Goal: Task Accomplishment & Management: Manage account settings

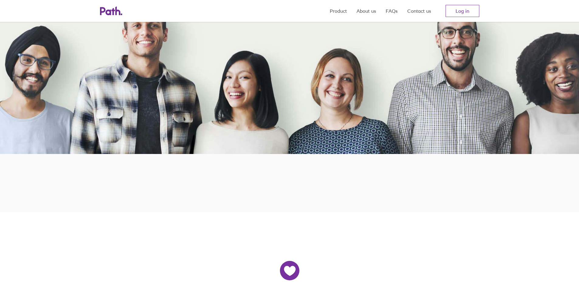
scroll to position [152, 0]
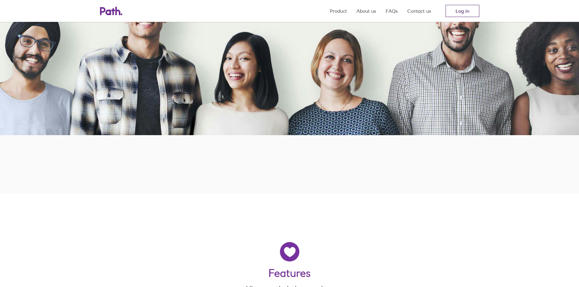
click at [460, 11] on link "Log in" at bounding box center [462, 11] width 34 height 12
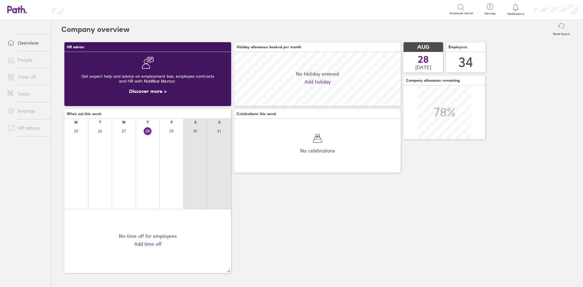
scroll to position [54, 167]
click at [514, 11] on div at bounding box center [516, 7] width 20 height 9
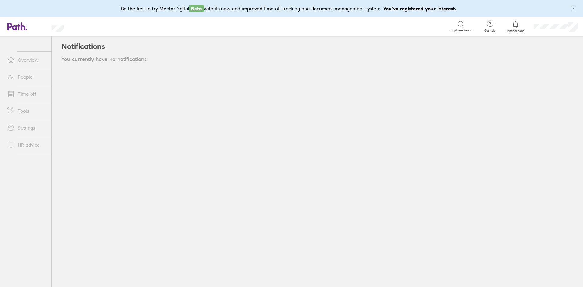
click at [30, 74] on link "People" at bounding box center [26, 77] width 49 height 12
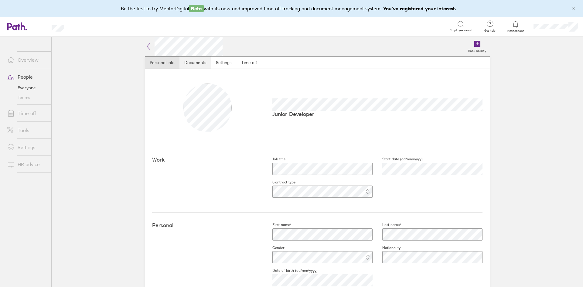
click at [189, 64] on link "Documents" at bounding box center [196, 63] width 32 height 12
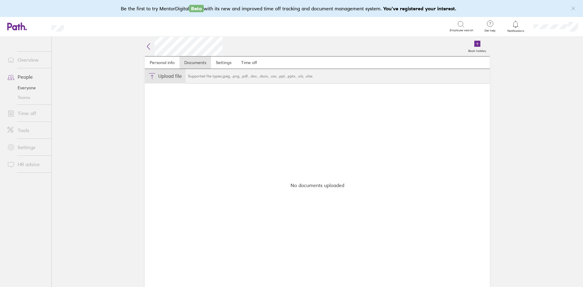
click at [170, 77] on button "Choose files" at bounding box center [165, 76] width 41 height 15
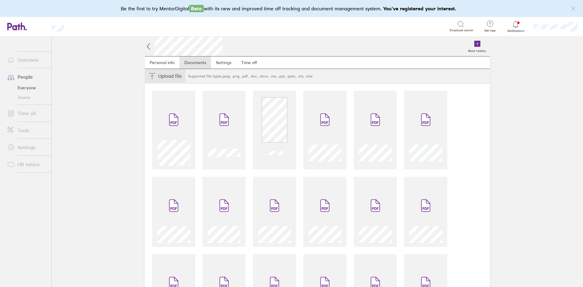
click at [169, 74] on button "Choose files" at bounding box center [165, 76] width 41 height 15
type input "C:\fakepath\WeGetDesign Ltd - Employee Payslip for Aug-2025 for Alex Shatford.p…"
click at [146, 43] on icon at bounding box center [148, 46] width 7 height 7
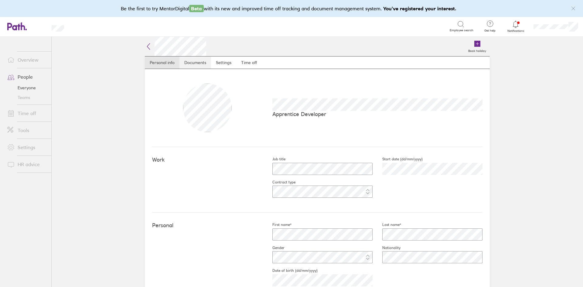
click at [187, 62] on link "Documents" at bounding box center [196, 63] width 32 height 12
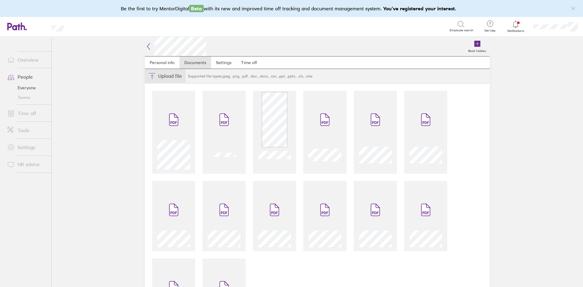
click at [175, 77] on button "Choose files" at bounding box center [165, 76] width 41 height 15
type input "C:\fakepath\WeGetDesign Ltd - Employee Payslip for Aug-2025 for Amie Kassama.pdf"
click at [147, 45] on icon at bounding box center [148, 46] width 7 height 7
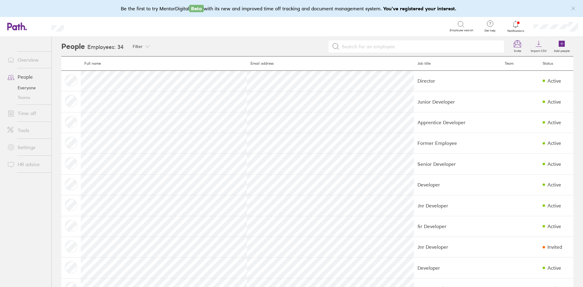
scroll to position [61, 0]
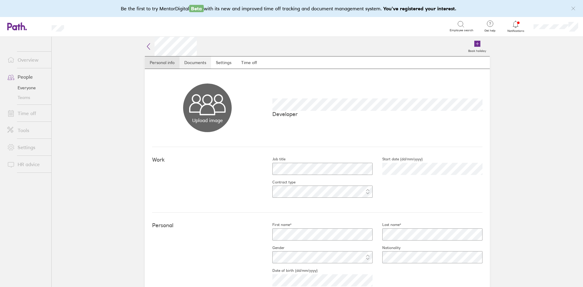
click at [193, 64] on link "Documents" at bounding box center [196, 63] width 32 height 12
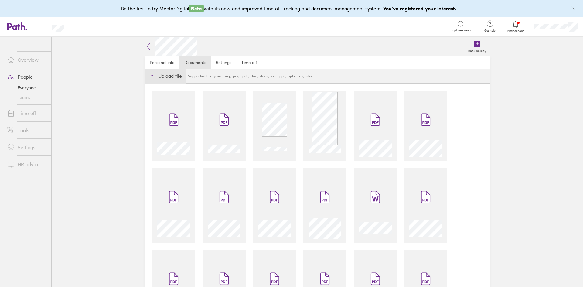
click at [176, 75] on button "Choose files" at bounding box center [165, 76] width 41 height 15
type input "C:\fakepath\WeGetDesign Ltd - Employee Payslip for Aug-2025 for Daniel John Nas…"
click at [148, 45] on icon at bounding box center [148, 46] width 7 height 7
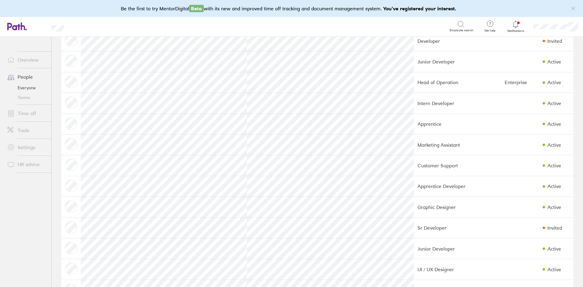
scroll to position [273, 0]
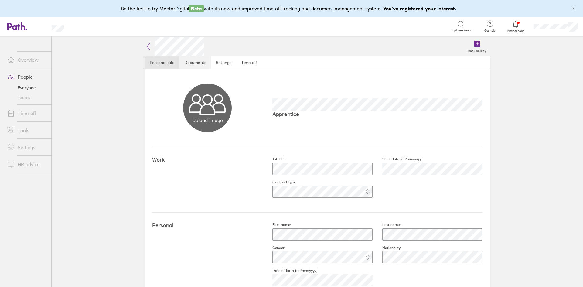
click at [194, 63] on link "Documents" at bounding box center [196, 63] width 32 height 12
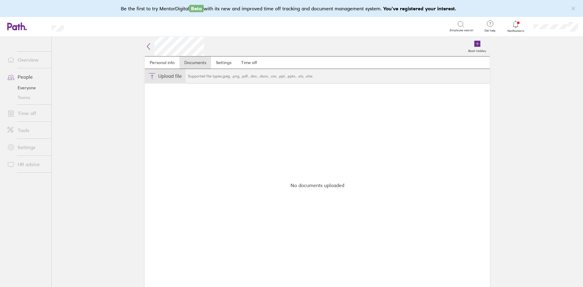
click at [174, 76] on button "Choose files" at bounding box center [165, 76] width 41 height 15
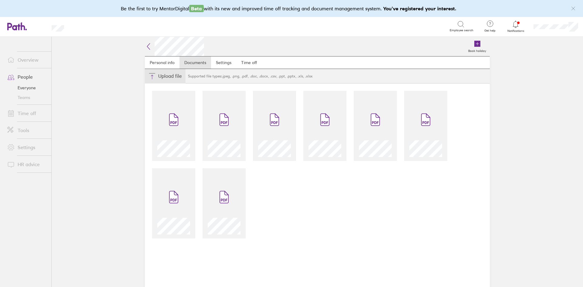
type input "C:\fakepath\WeGetDesign Ltd - Employee Payslip for Aug-2025 for Liam Goddard.pdf"
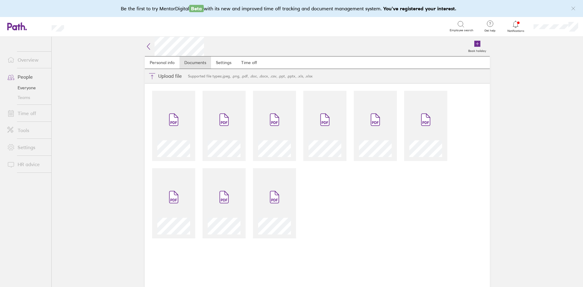
click at [148, 48] on icon at bounding box center [148, 46] width 7 height 7
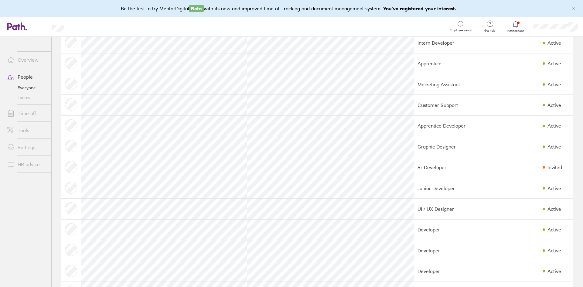
scroll to position [334, 0]
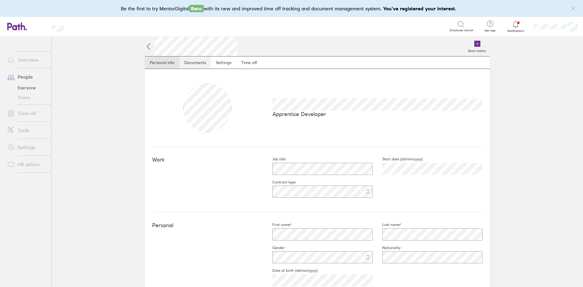
click at [187, 62] on link "Documents" at bounding box center [196, 63] width 32 height 12
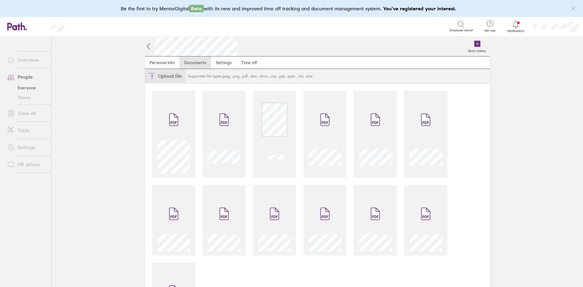
click at [167, 76] on button "Choose files" at bounding box center [165, 76] width 41 height 15
type input "C:\fakepath\WeGetDesign Ltd - Employee Payslip for Aug-2025 for Macaulay Gardne…"
click at [147, 47] on icon at bounding box center [148, 46] width 7 height 7
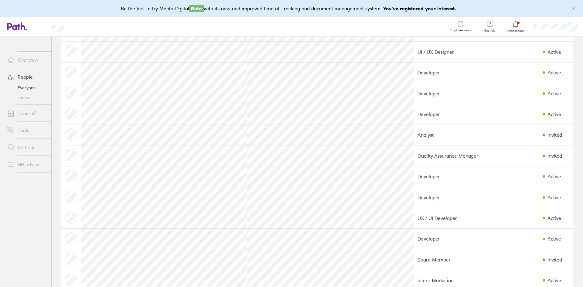
scroll to position [500, 0]
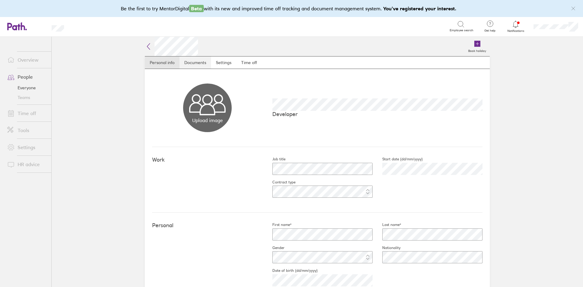
click at [193, 64] on link "Documents" at bounding box center [196, 63] width 32 height 12
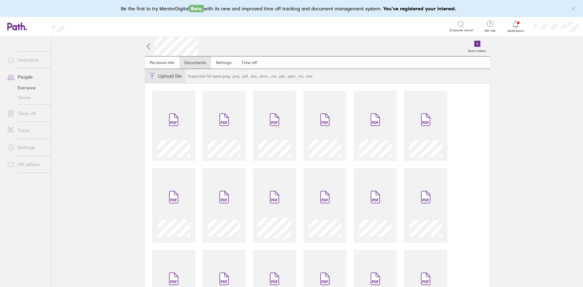
click at [172, 77] on button "Choose files" at bounding box center [165, 76] width 41 height 15
type input "C:\fakepath\WeGetDesign Ltd - Employee Payslip for Aug-2025 for Scott Challis.p…"
click at [146, 46] on icon at bounding box center [148, 46] width 7 height 7
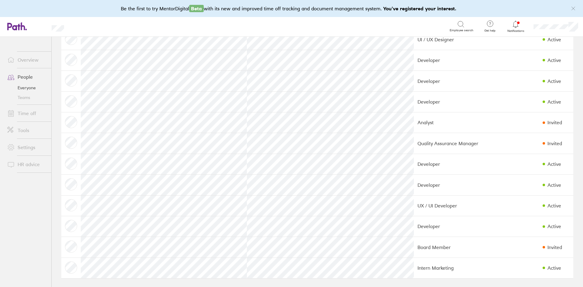
scroll to position [500, 0]
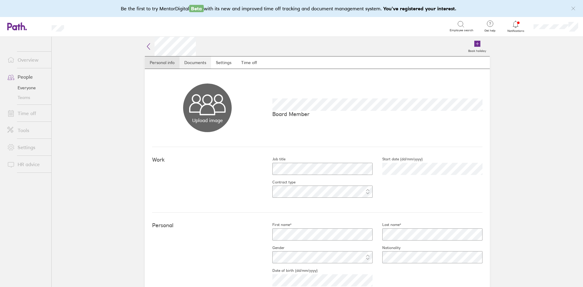
click at [196, 62] on link "Documents" at bounding box center [196, 63] width 32 height 12
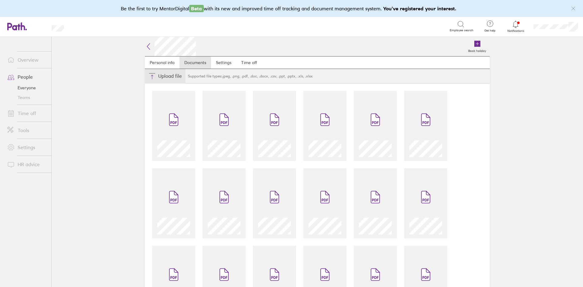
click at [172, 78] on button "Choose files" at bounding box center [165, 76] width 41 height 15
type input "C:\fakepath\WeGetDesign Ltd - Employee Payslip for Aug-2025 for Zeeza Taing.pdf"
click at [145, 48] on icon at bounding box center [148, 46] width 7 height 7
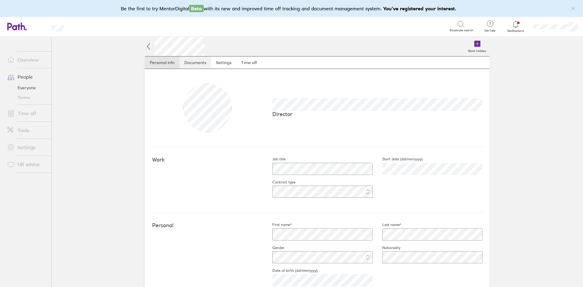
click at [197, 64] on link "Documents" at bounding box center [196, 63] width 32 height 12
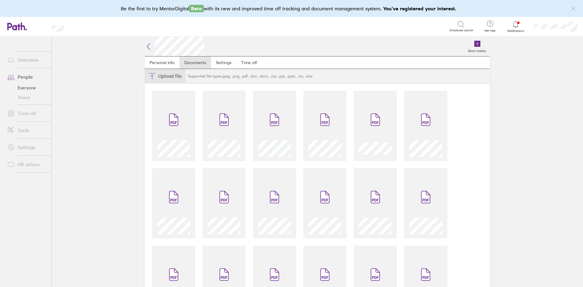
click at [167, 76] on button "Choose files" at bounding box center [165, 76] width 41 height 15
type input "C:\fakepath\WeGetDesign Ltd - Employee Payslip for Aug-2025 for Omar Moulani.pdf"
